Goal: Task Accomplishment & Management: Manage account settings

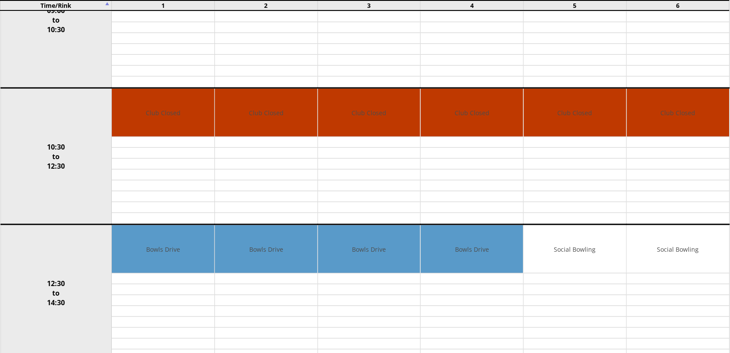
scroll to position [218, 0]
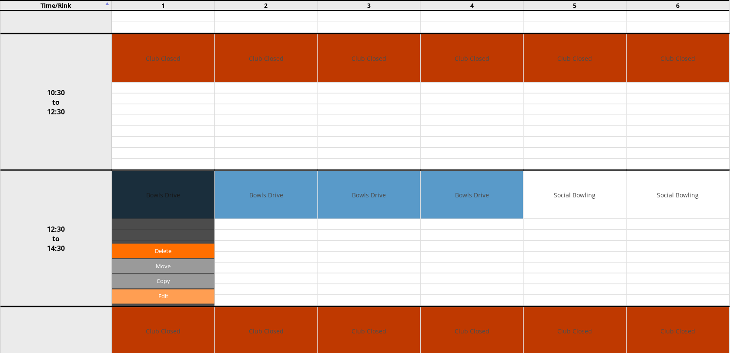
click at [162, 296] on link "Edit" at bounding box center [163, 297] width 103 height 14
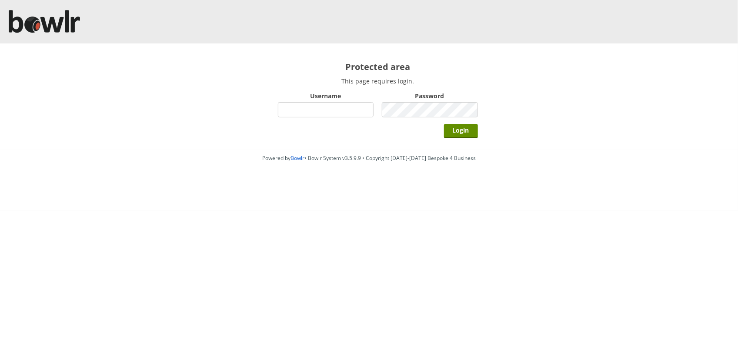
click at [320, 109] on input "Username" at bounding box center [326, 109] width 96 height 15
type input "Director"
click at [444, 124] on input "Login" at bounding box center [461, 131] width 34 height 14
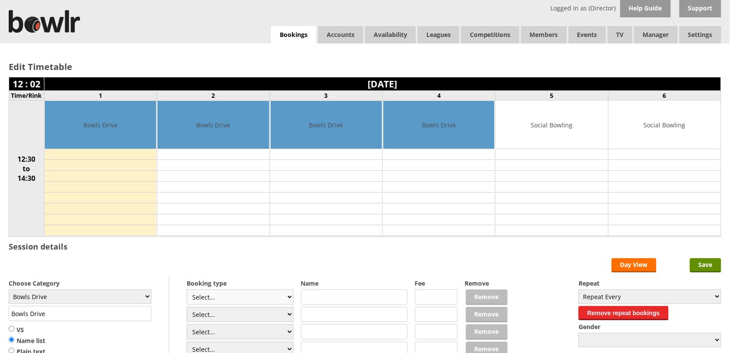
click at [288, 298] on select "Select... Club Competition (Member) Club Competition (Visitor) National (Member…" at bounding box center [240, 297] width 107 height 15
select select "1_50"
click at [187, 291] on select "Select... Club Competition (Member) Club Competition (Visitor) National (Member…" at bounding box center [240, 297] width 107 height 15
type input "5.0000"
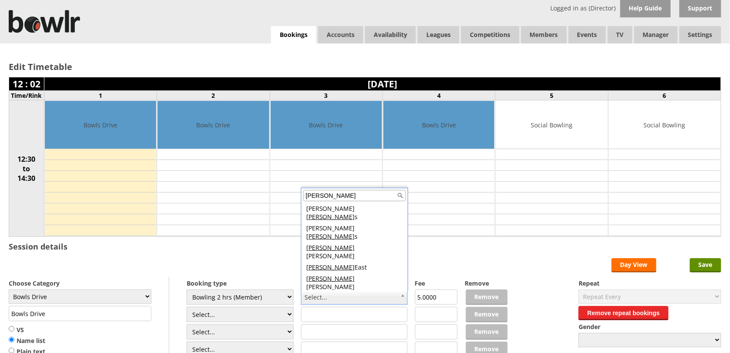
scroll to position [3, 0]
type input "Andrew"
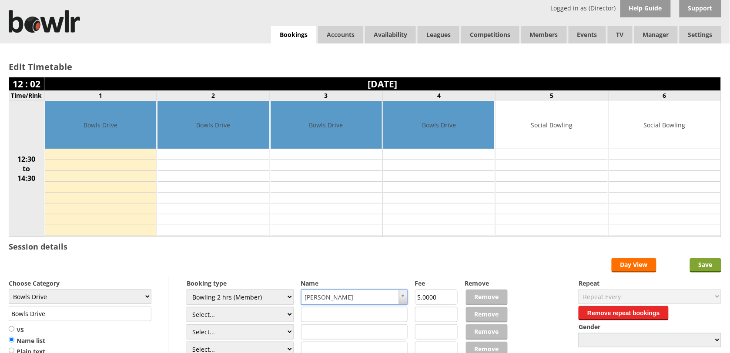
click at [696, 264] on input "Save" at bounding box center [705, 265] width 31 height 14
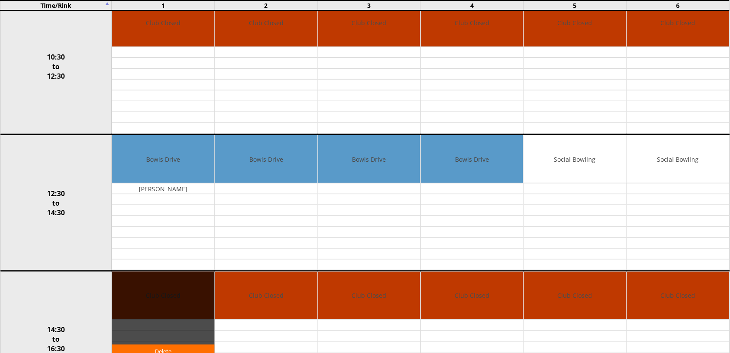
scroll to position [272, 0]
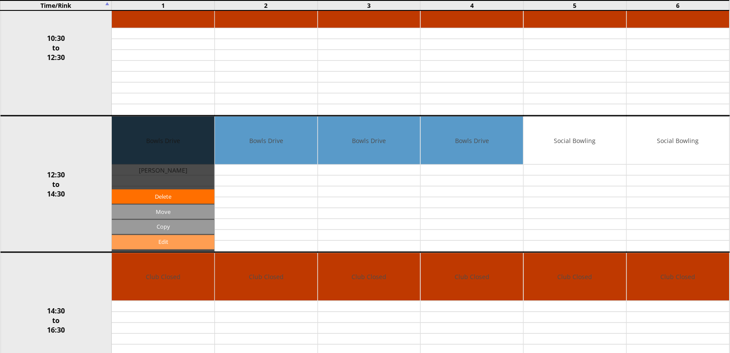
click at [172, 244] on link "Edit" at bounding box center [163, 242] width 103 height 14
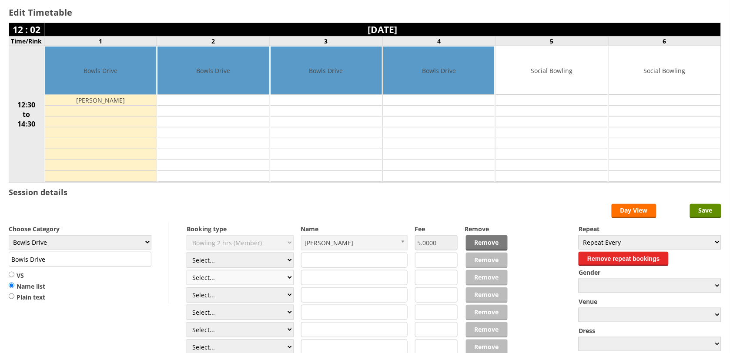
scroll to position [54, 0]
click at [290, 262] on select "Select... Club Competition (Member) Club Competition (Visitor) National (Member…" at bounding box center [240, 260] width 107 height 15
select select "1_50"
click at [187, 254] on select "Select... Club Competition (Member) Club Competition (Visitor) National (Member…" at bounding box center [240, 260] width 107 height 15
type input "5.0000"
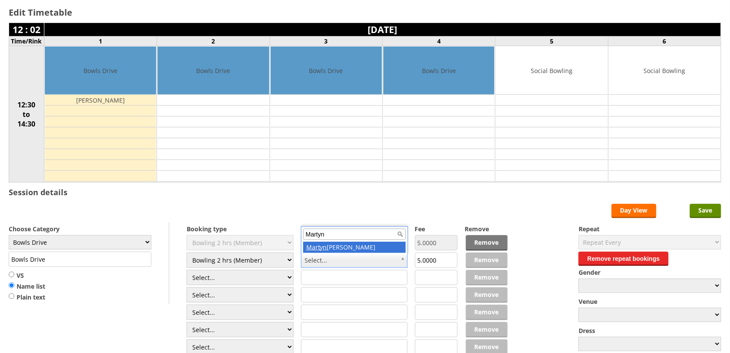
type input "Martyn"
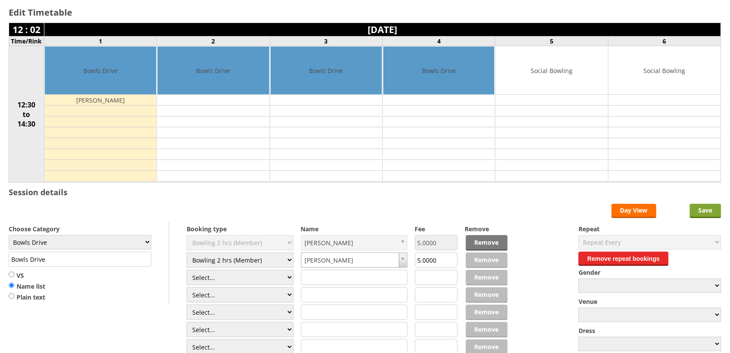
click at [698, 210] on input "Save" at bounding box center [705, 211] width 31 height 14
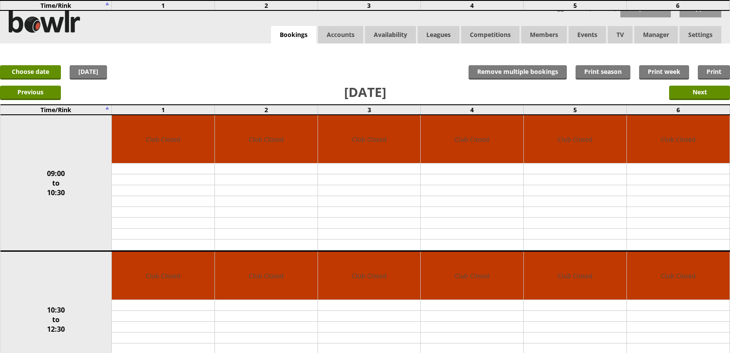
scroll to position [218, 0]
